Goal: Register for event/course

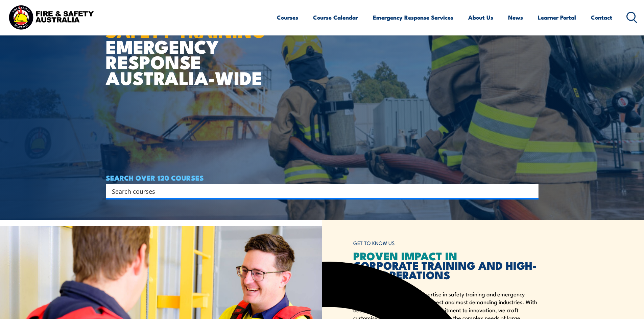
scroll to position [101, 0]
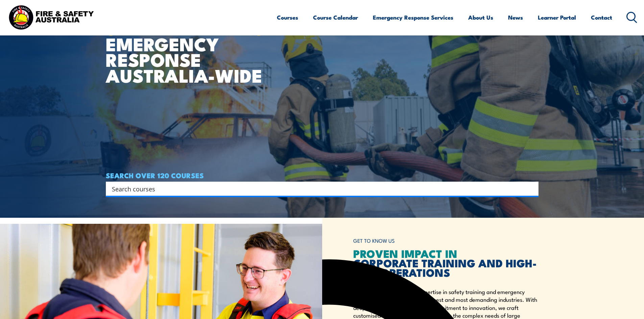
click at [239, 190] on input "Search input" at bounding box center [318, 189] width 412 height 10
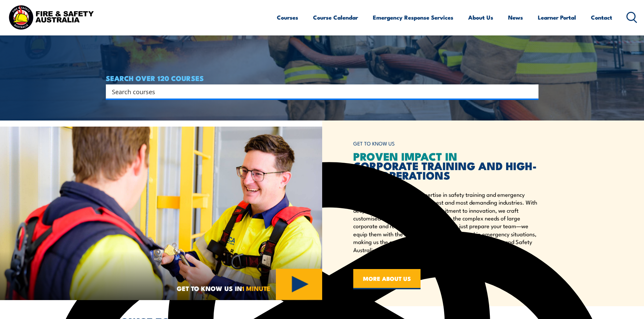
scroll to position [237, 0]
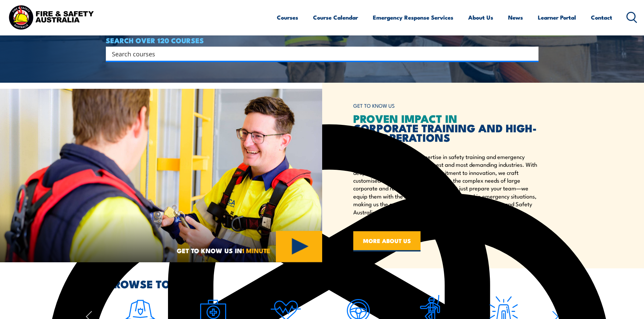
click at [151, 53] on input "Search input" at bounding box center [318, 54] width 412 height 10
type input "fire"
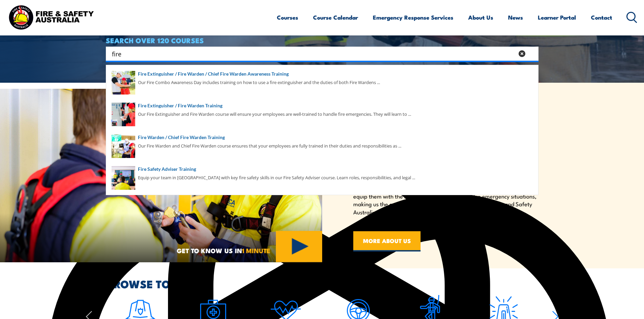
drag, startPoint x: 151, startPoint y: 53, endPoint x: 26, endPoint y: 63, distance: 125.7
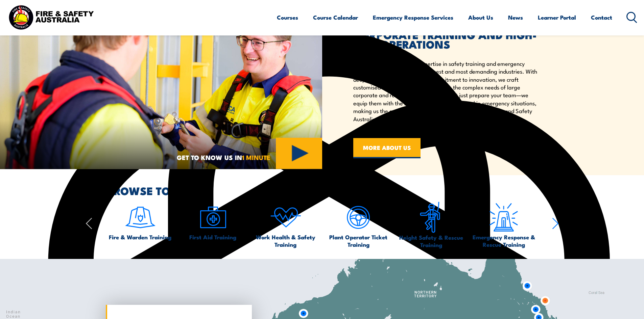
scroll to position [338, 0]
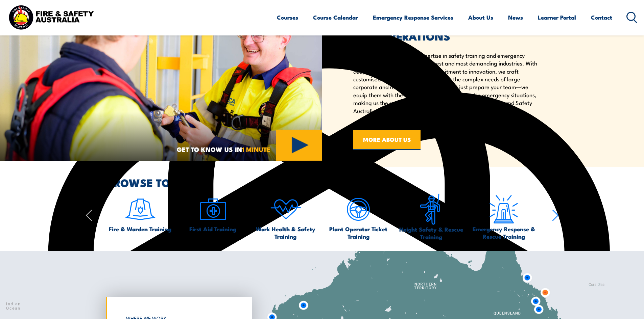
click at [242, 216] on div "First Aid Training" at bounding box center [213, 213] width 66 height 39
click at [290, 211] on img at bounding box center [286, 210] width 32 height 32
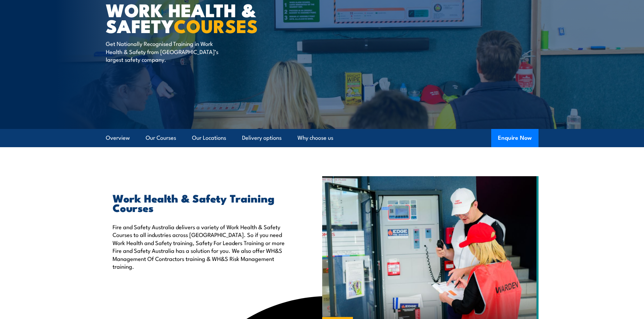
scroll to position [169, 0]
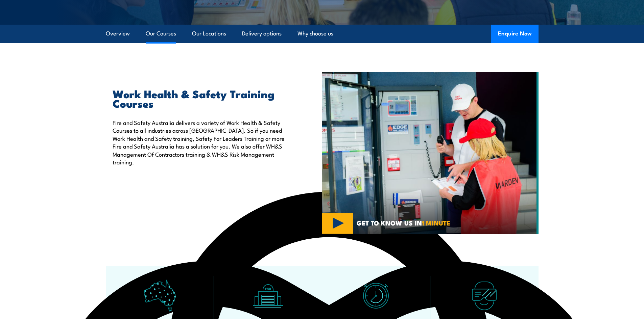
click at [167, 27] on link "Our Courses" at bounding box center [161, 34] width 30 height 18
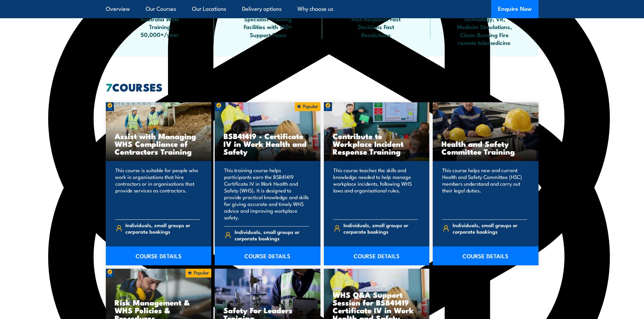
scroll to position [479, 0]
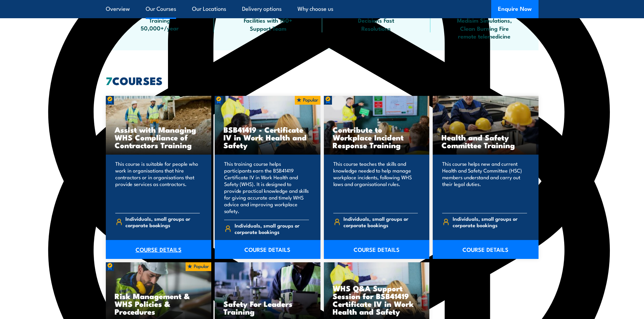
click at [155, 241] on link "COURSE DETAILS" at bounding box center [159, 249] width 106 height 19
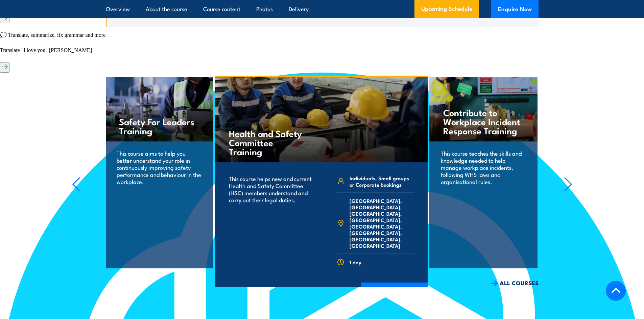
scroll to position [1048, 0]
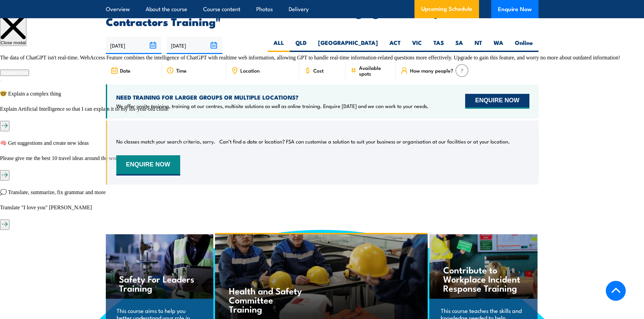
click at [486, 106] on button "ENQUIRE NOW" at bounding box center [497, 101] width 64 height 15
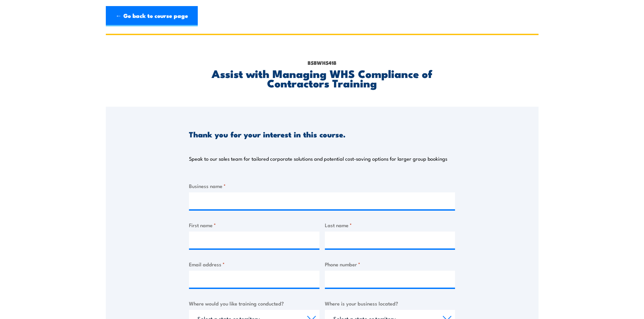
scroll to position [87, 0]
click at [137, 13] on link "← Go back to course page" at bounding box center [152, 16] width 92 height 20
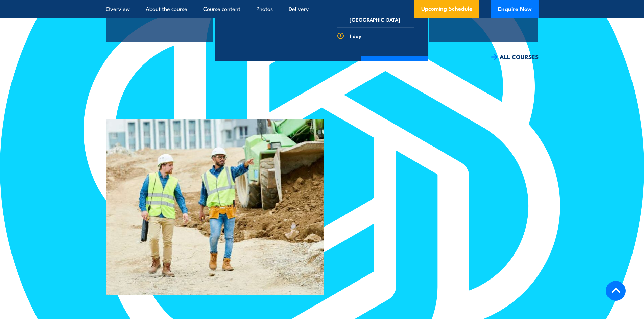
scroll to position [1432, 0]
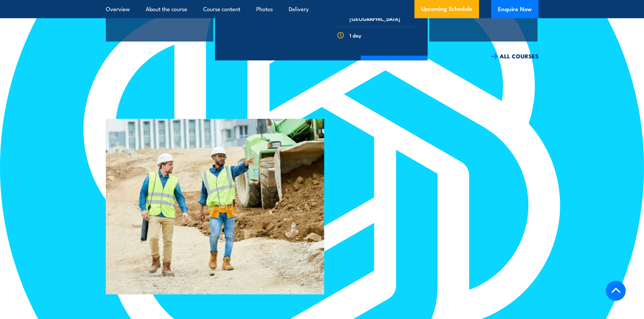
click at [218, 205] on img at bounding box center [215, 207] width 219 height 176
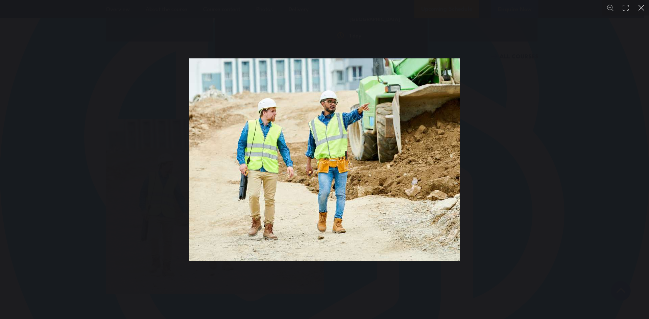
click at [134, 172] on div "You can close this modal content with the ESC key" at bounding box center [324, 159] width 649 height 319
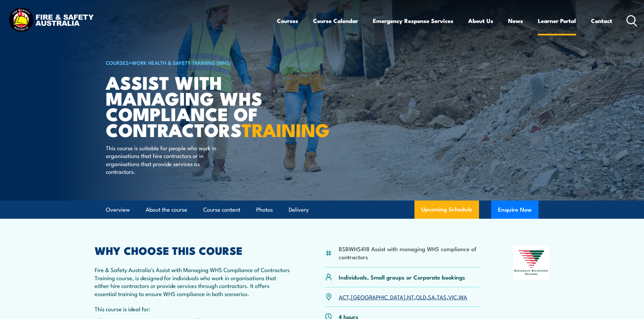
click at [541, 23] on link "Learner Portal" at bounding box center [557, 21] width 38 height 18
